Goal: Task Accomplishment & Management: Complete application form

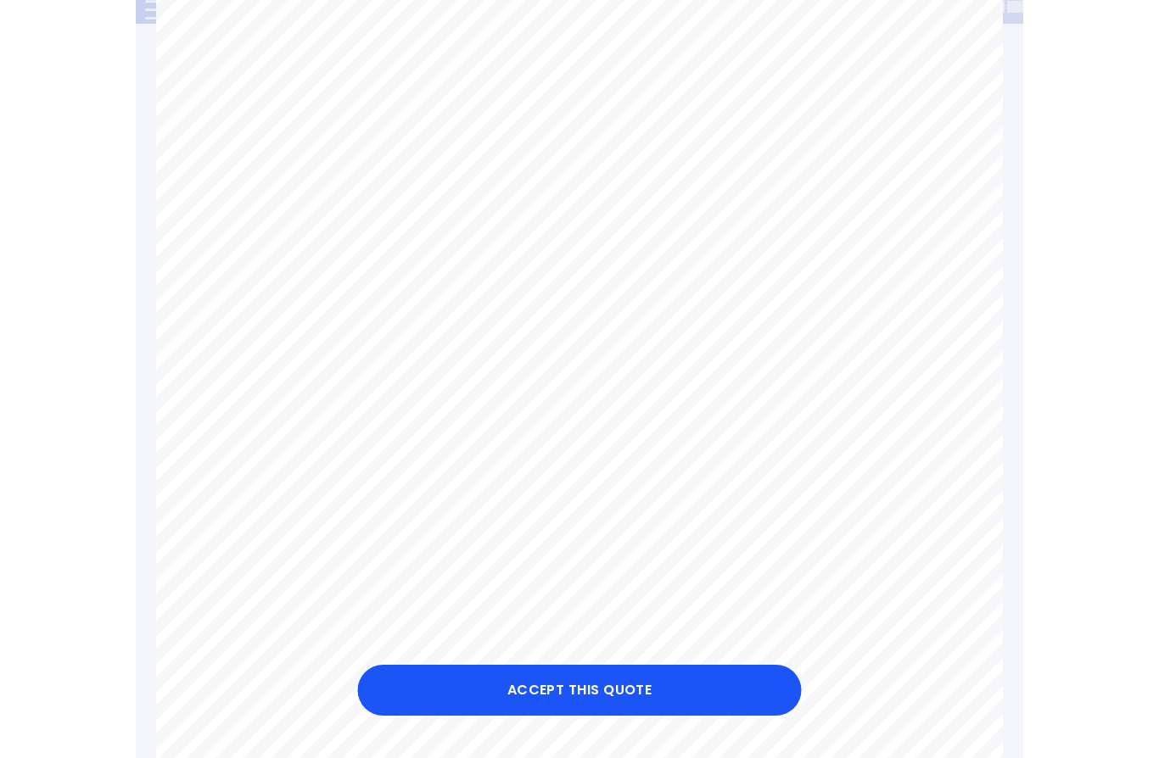
scroll to position [435, 0]
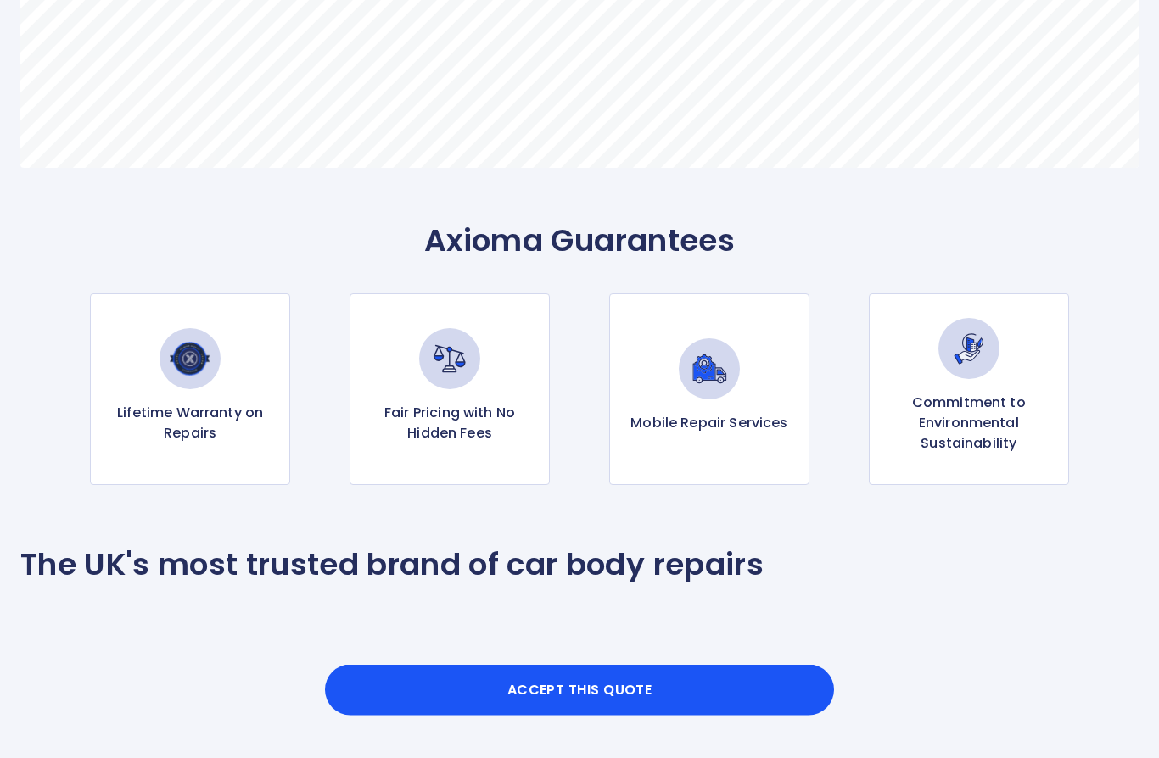
scroll to position [1451, 0]
click at [663, 716] on button "Accept this Quote" at bounding box center [579, 690] width 509 height 51
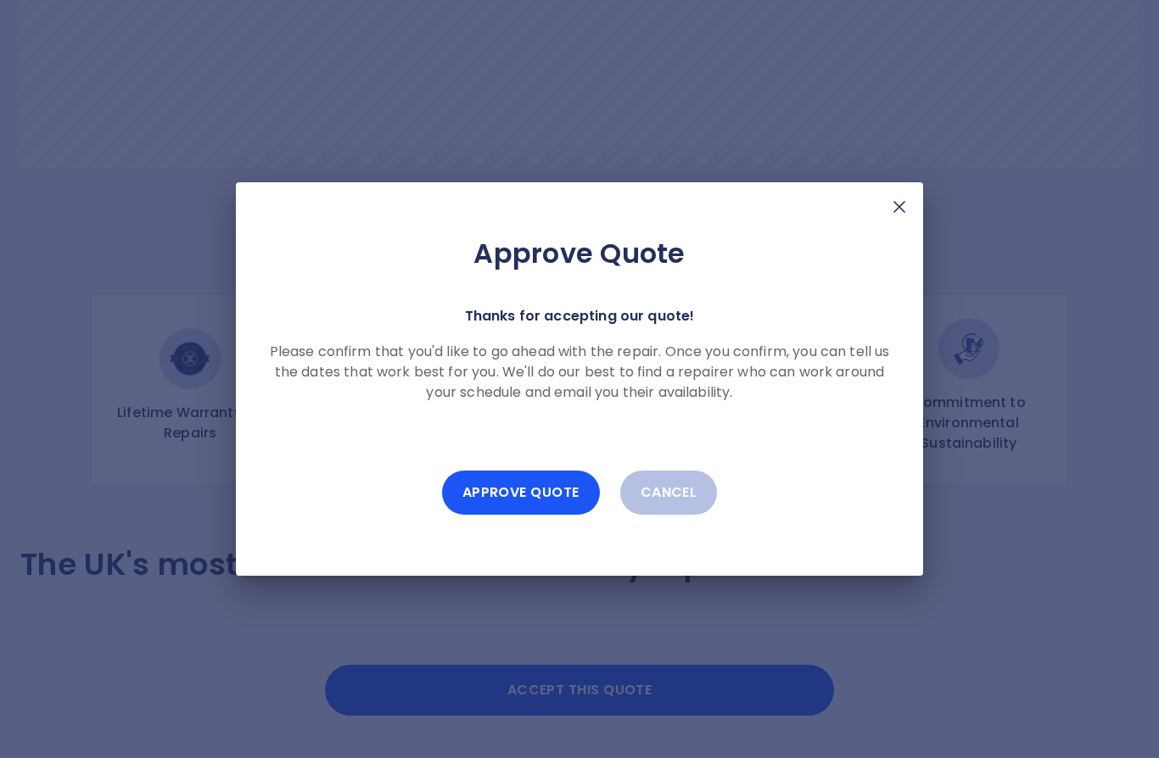
click at [544, 515] on button "Approve Quote" at bounding box center [521, 493] width 158 height 44
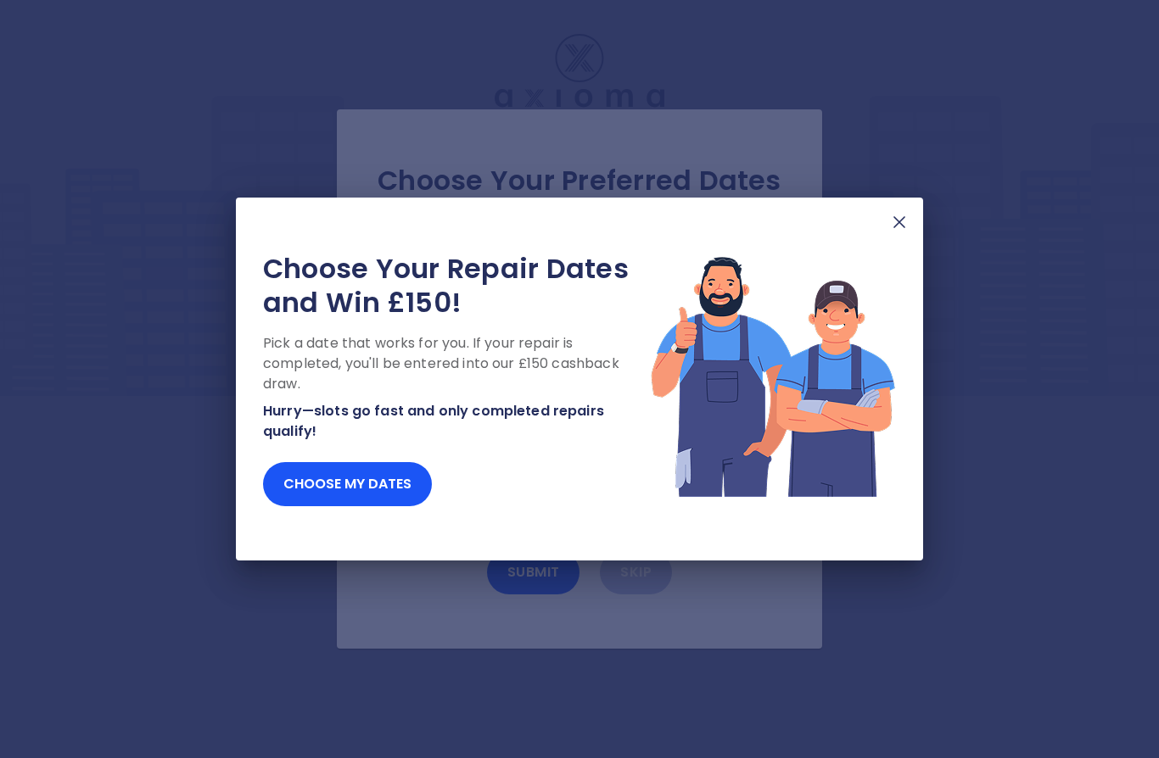
click at [897, 232] on img at bounding box center [899, 222] width 20 height 20
click at [903, 224] on img at bounding box center [899, 222] width 20 height 20
click at [904, 228] on img at bounding box center [899, 222] width 20 height 20
click at [901, 232] on img at bounding box center [899, 222] width 20 height 20
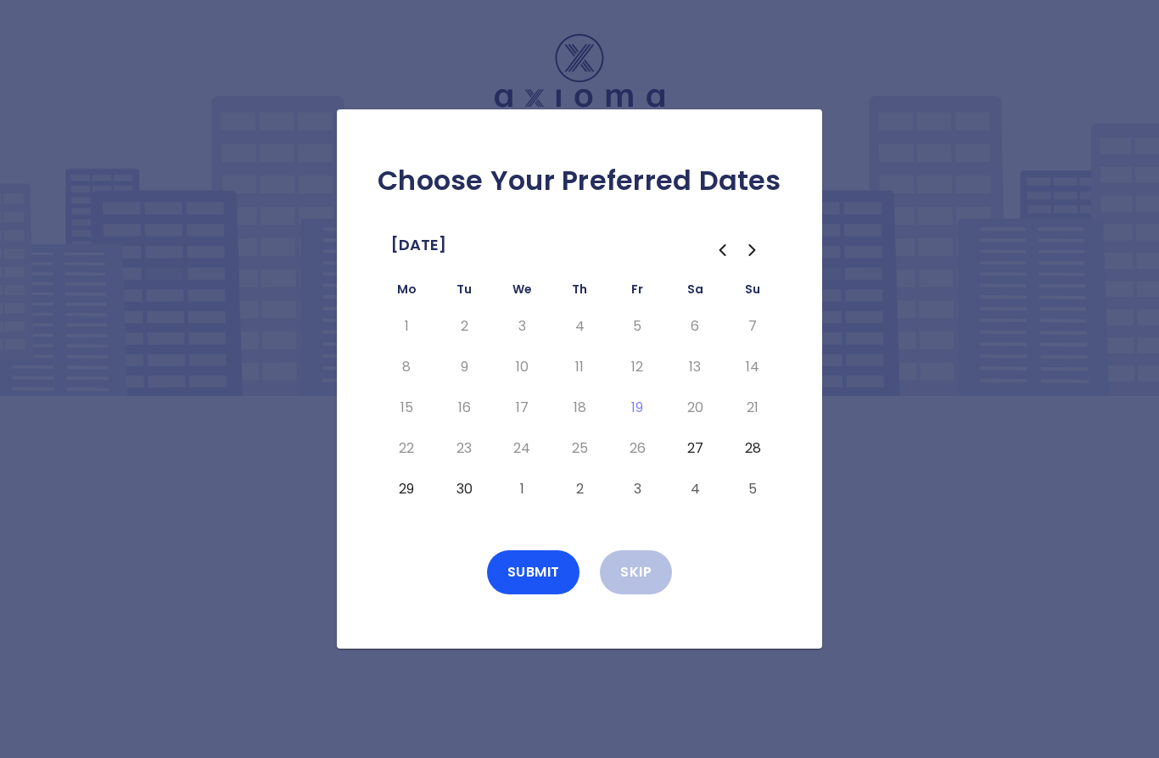
click at [582, 503] on button "2" at bounding box center [579, 489] width 31 height 27
click at [537, 595] on button "Submit" at bounding box center [533, 573] width 93 height 44
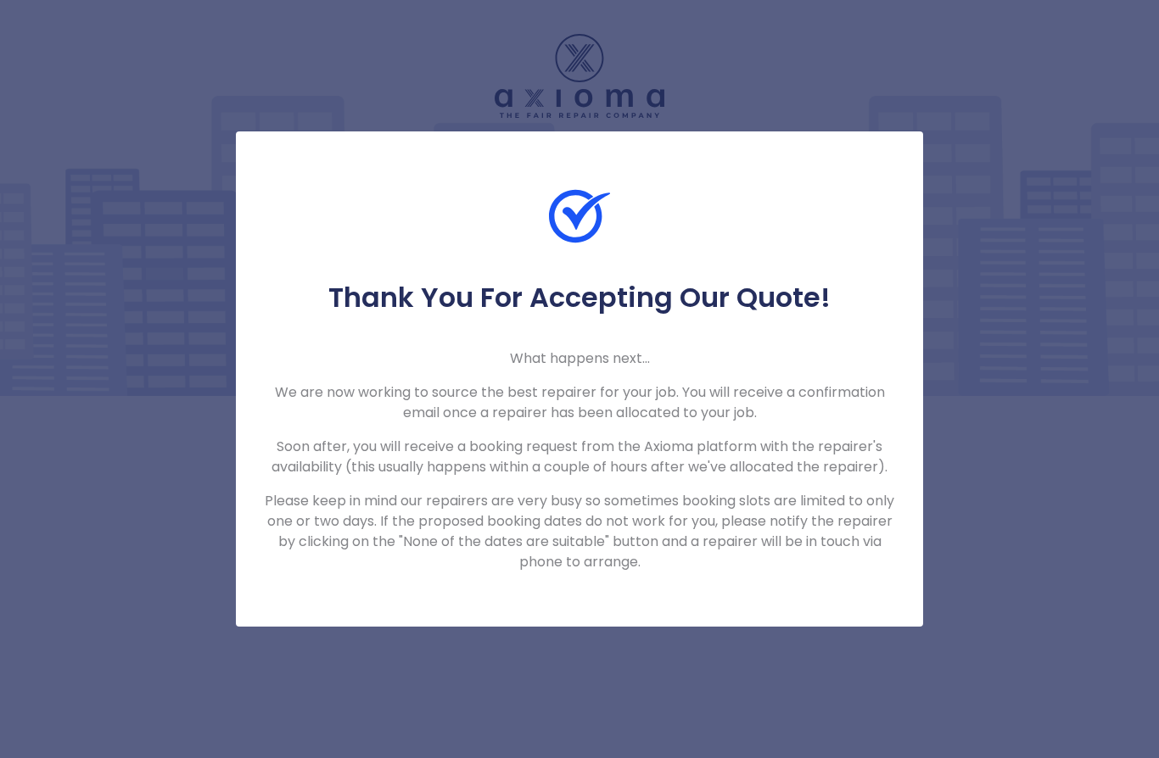
click at [1029, 349] on div "Thank You For Accepting Our Quote! What happens next... We are now working to s…" at bounding box center [579, 379] width 1159 height 758
